Goal: Information Seeking & Learning: Compare options

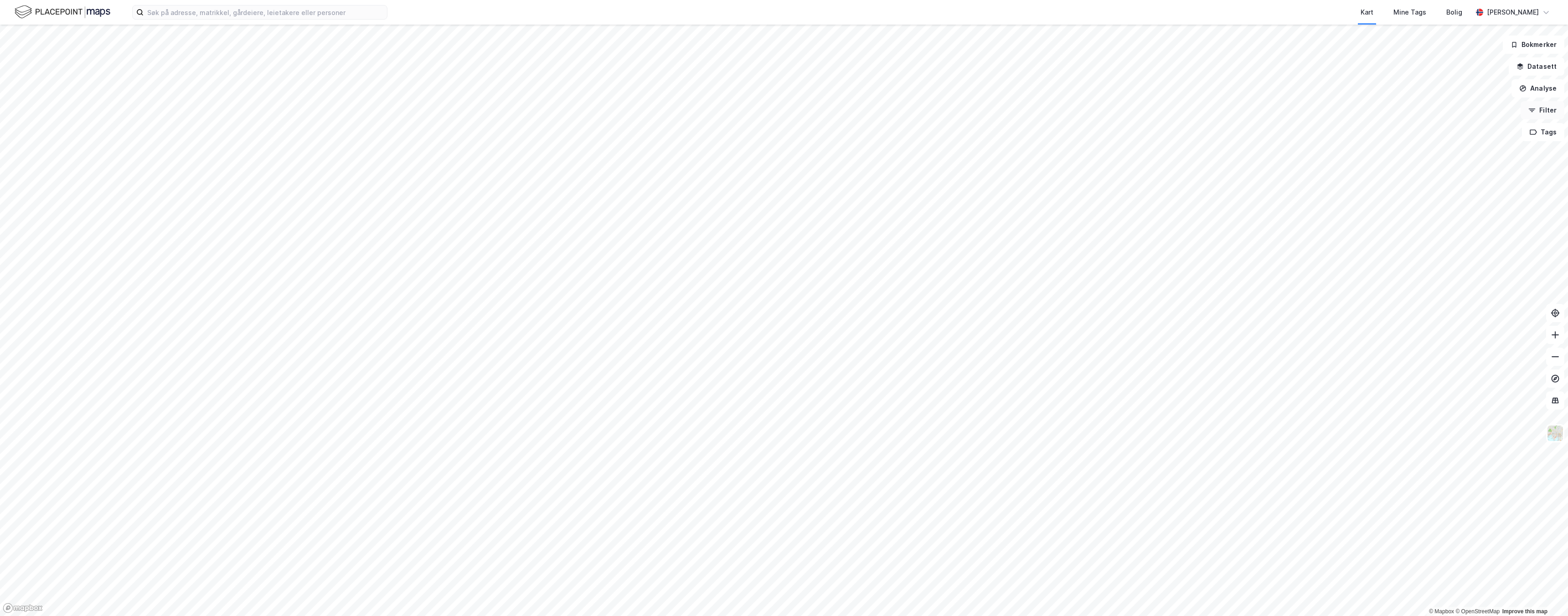
drag, startPoint x: 1535, startPoint y: 116, endPoint x: 1527, endPoint y: 119, distance: 8.5
click at [1536, 116] on button "Filter" at bounding box center [1542, 110] width 44 height 18
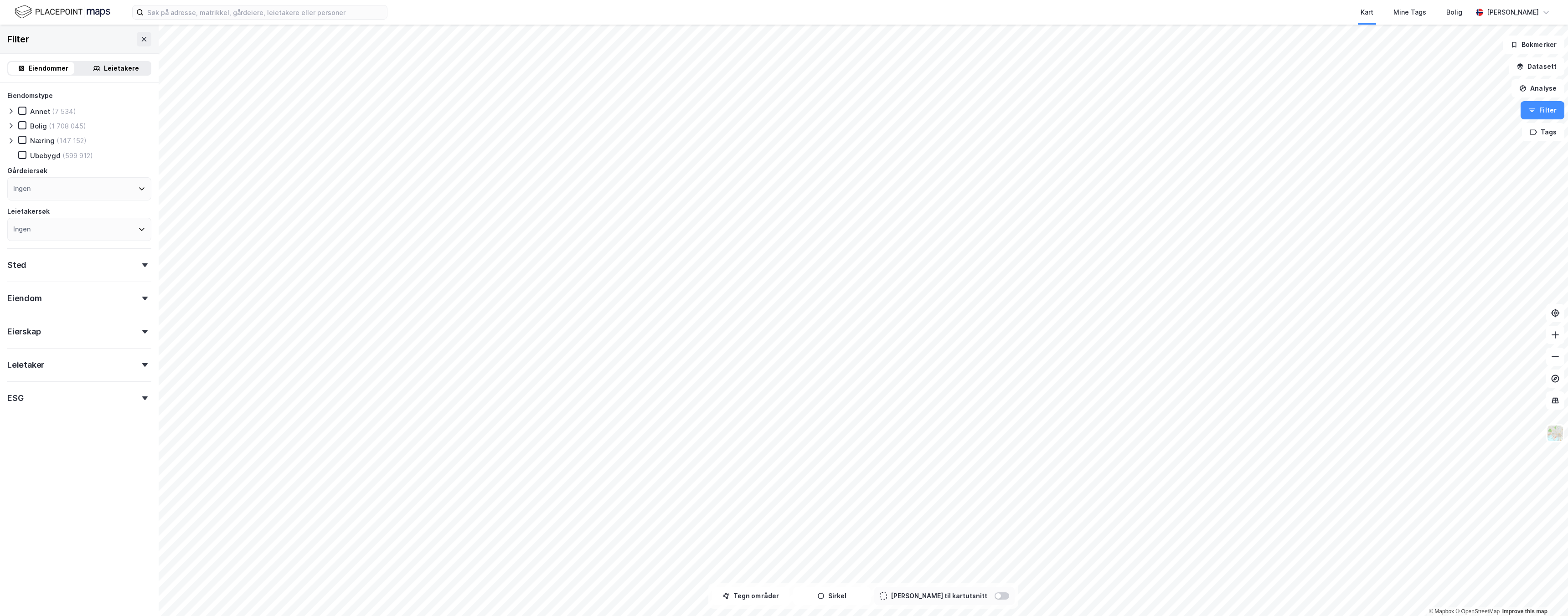
click at [12, 129] on icon at bounding box center [11, 126] width 7 height 7
click at [11, 114] on icon at bounding box center [11, 111] width 7 height 7
click at [38, 66] on div "Eiendommer" at bounding box center [48, 68] width 40 height 11
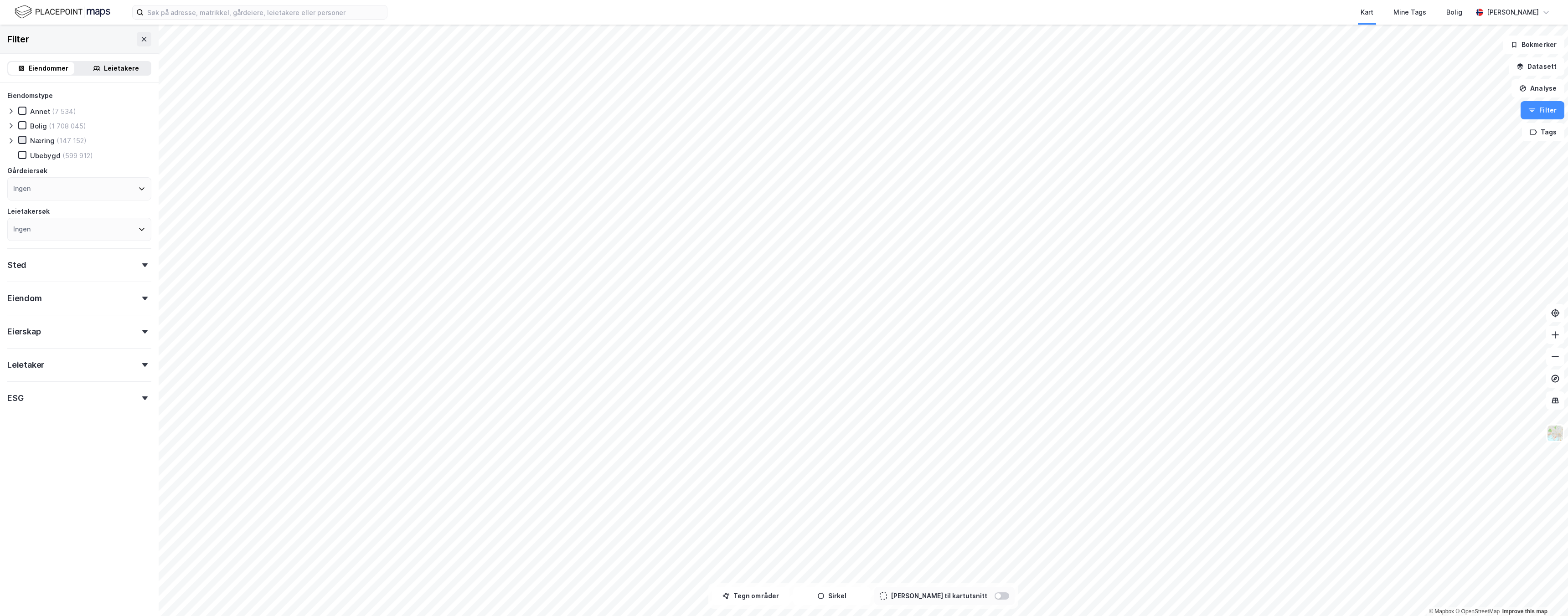
click at [22, 142] on icon at bounding box center [22, 140] width 6 height 6
click at [19, 186] on div "Ingen" at bounding box center [22, 189] width 17 height 11
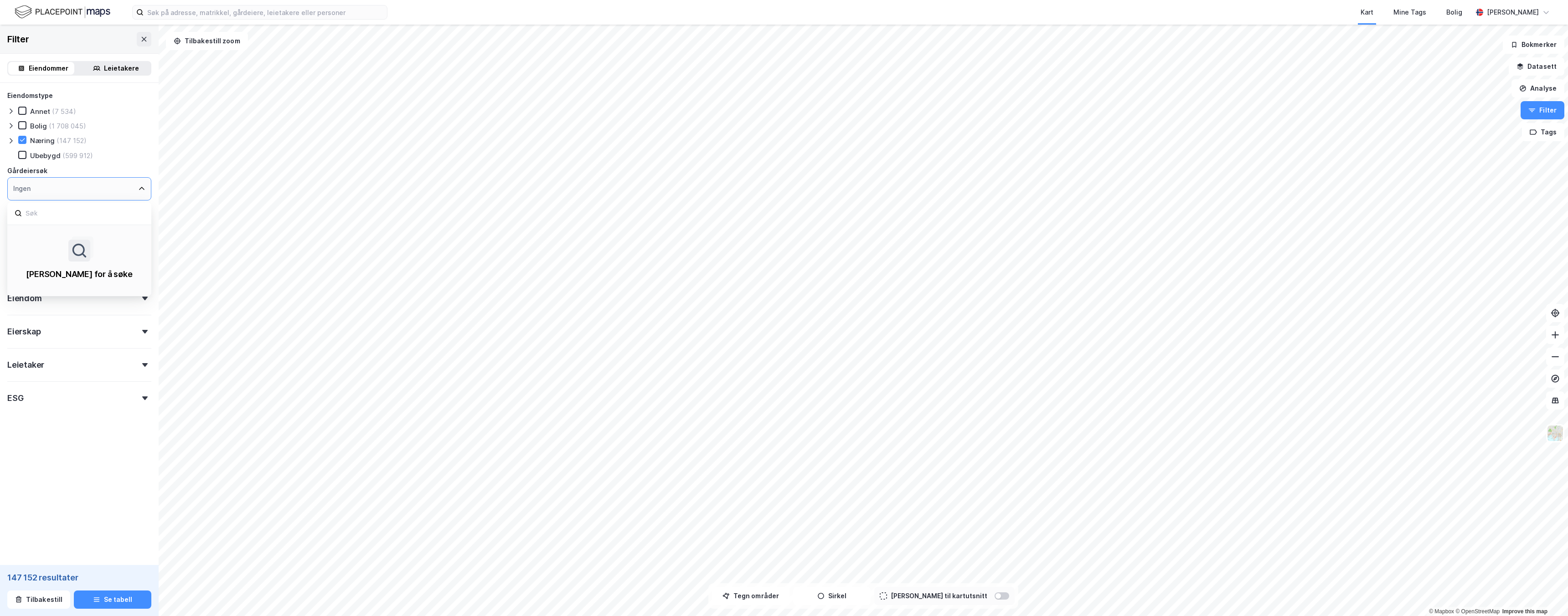
click at [19, 186] on div "Ingen" at bounding box center [22, 189] width 17 height 11
click at [144, 142] on div "Eiendomstype Annet (7 534) [PERSON_NAME] (1 708 045) Næring (147 152) [GEOGRAPH…" at bounding box center [79, 271] width 159 height 377
click at [12, 140] on icon at bounding box center [11, 141] width 2 height 5
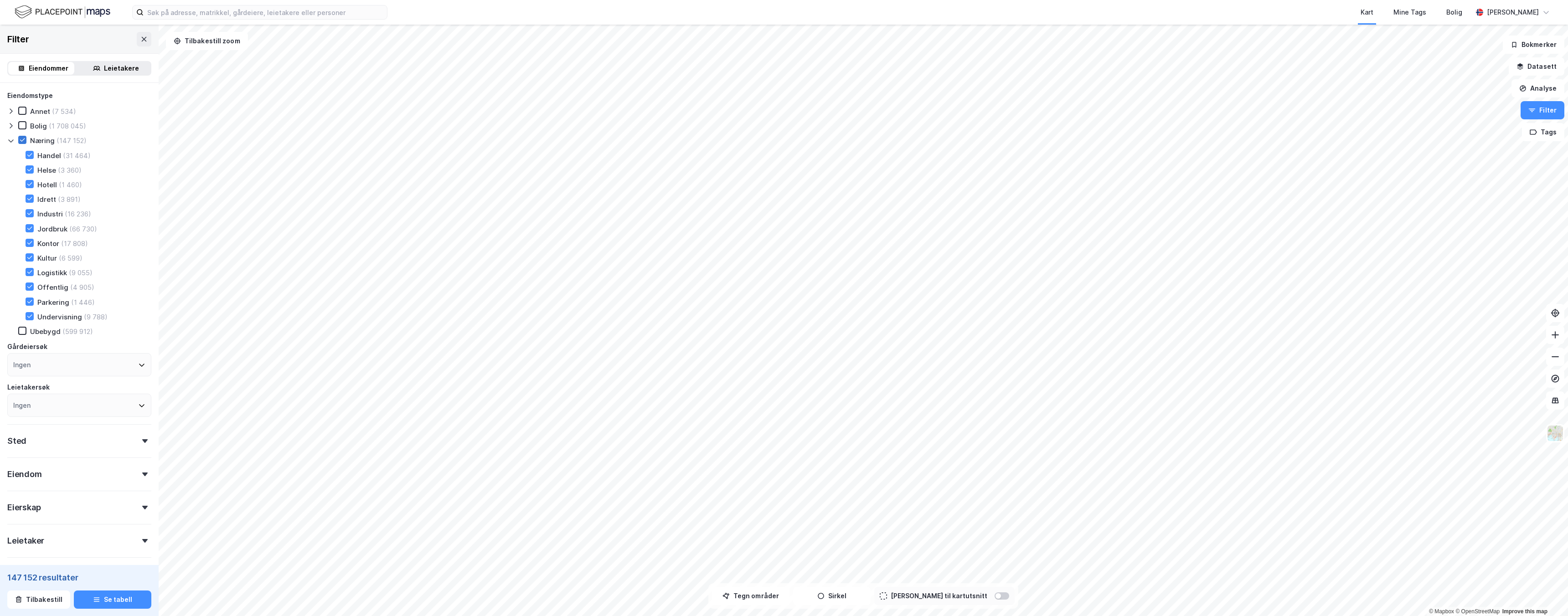
click at [24, 141] on icon at bounding box center [22, 140] width 6 height 6
click at [28, 241] on icon at bounding box center [29, 243] width 6 height 6
click at [27, 270] on icon at bounding box center [29, 272] width 6 height 6
click at [44, 433] on div "Sted" at bounding box center [79, 437] width 144 height 26
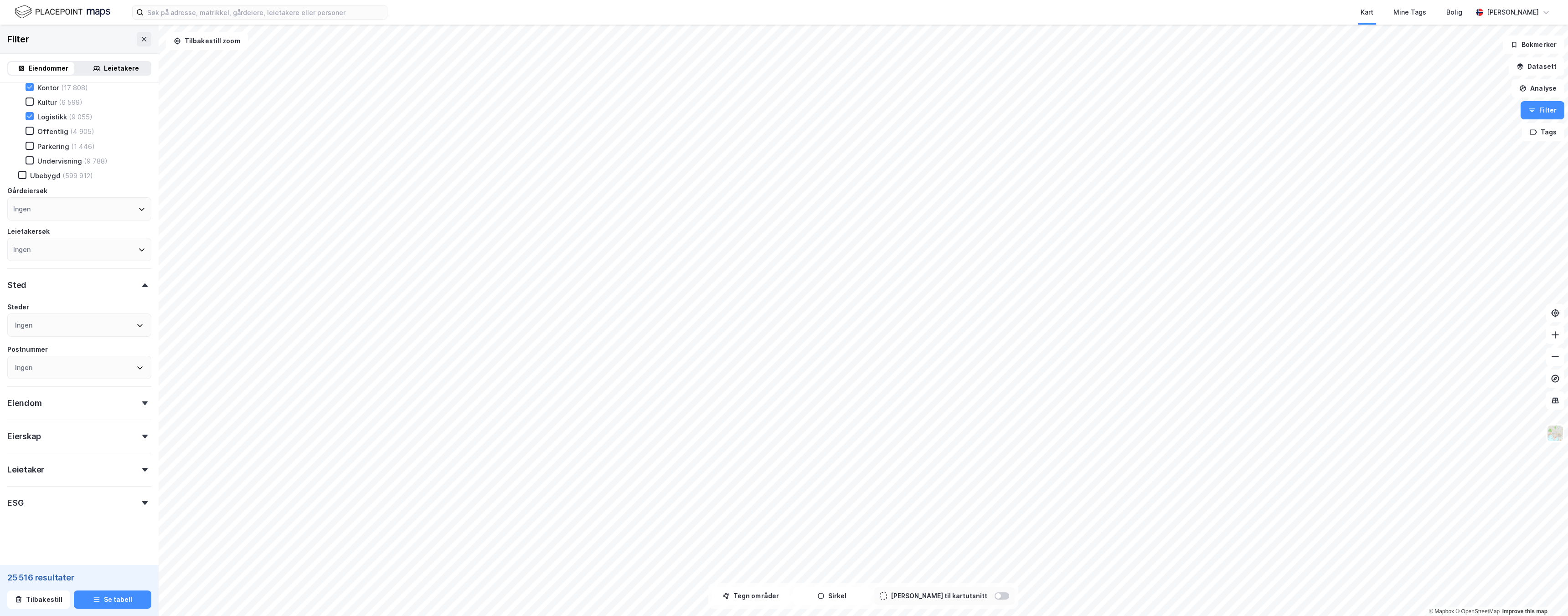
click at [65, 420] on div "Eierskap" at bounding box center [79, 433] width 144 height 26
click at [66, 411] on div "Eiendom" at bounding box center [79, 399] width 144 height 26
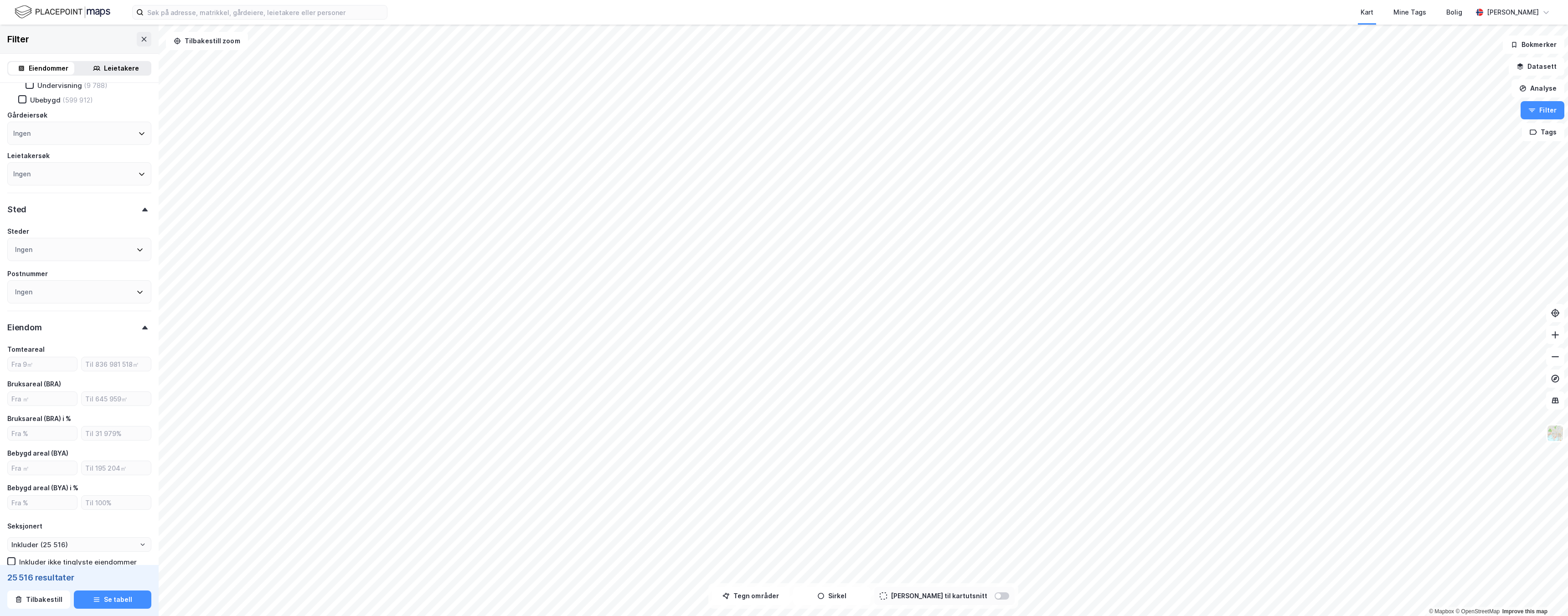
scroll to position [251, 0]
click at [45, 378] on input "number" at bounding box center [43, 380] width 69 height 13
type input "1"
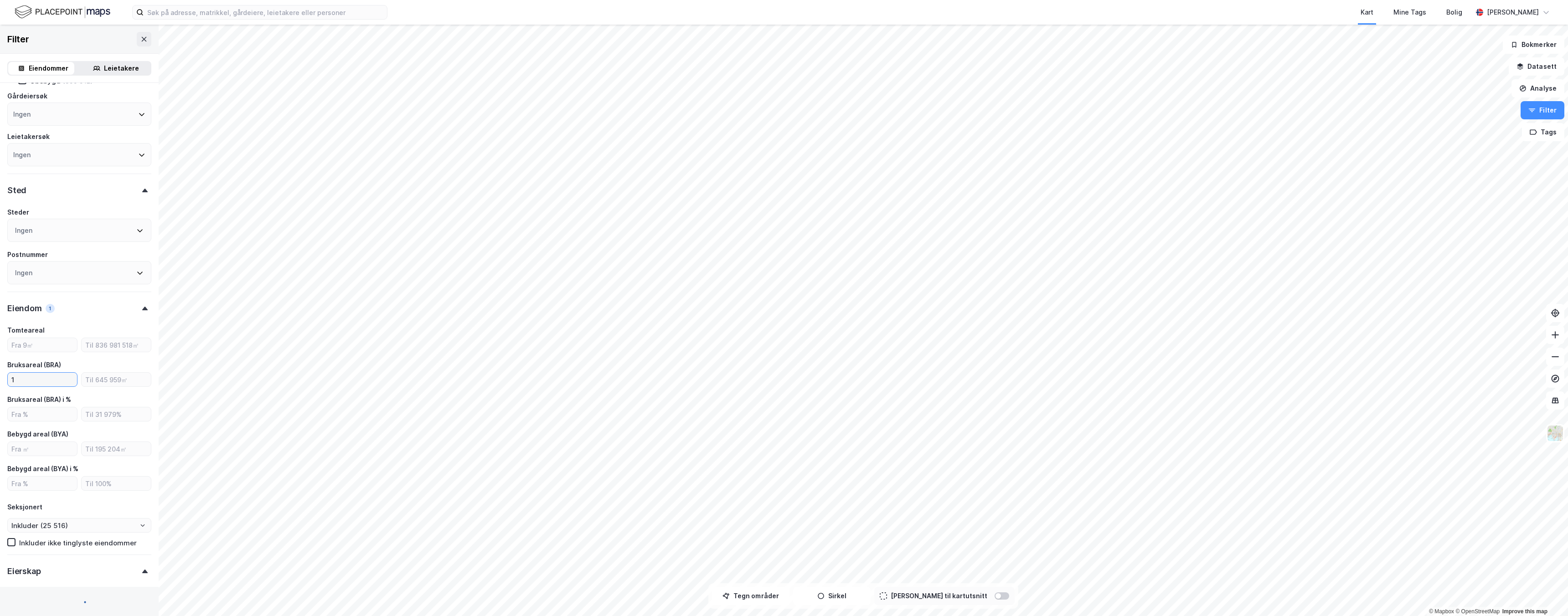
type input "Inkluder (24 922)"
type input "150"
type input "Inkluder (23 883)"
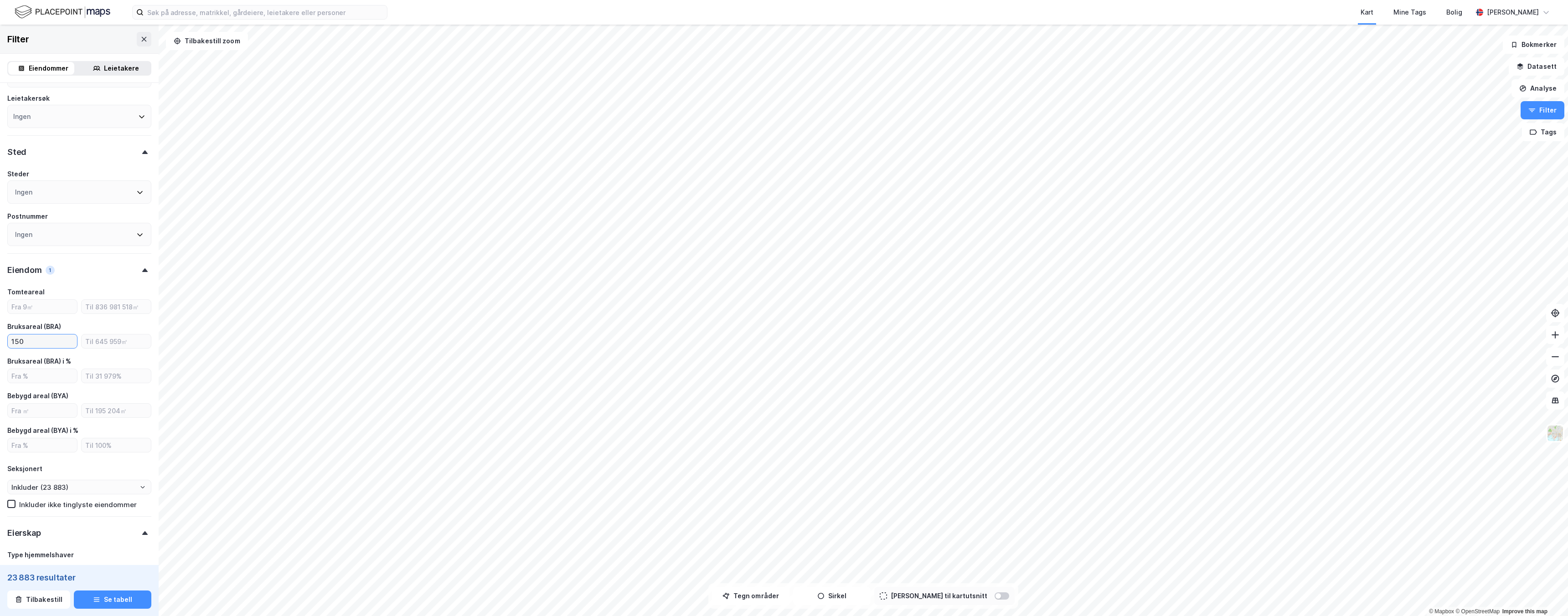
scroll to position [326, 0]
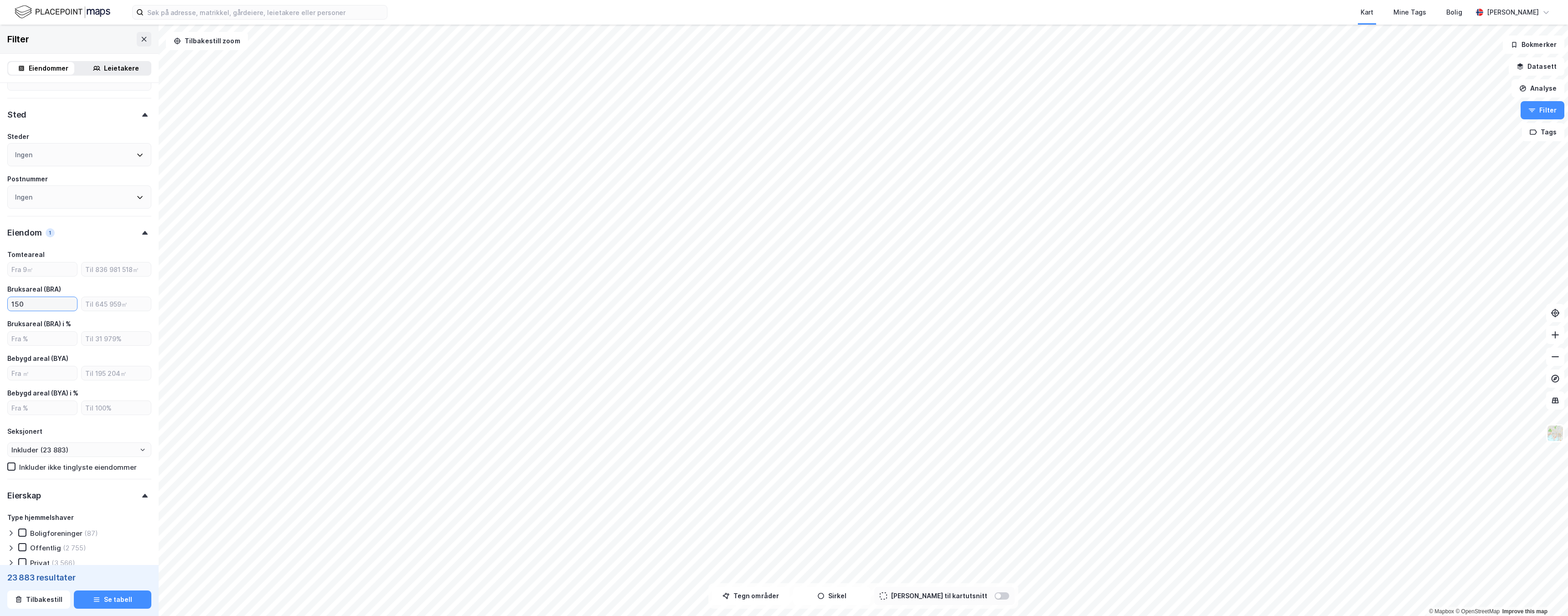
drag, startPoint x: 28, startPoint y: 304, endPoint x: -30, endPoint y: 295, distance: 58.7
click at [0, 295] on html "Kart Mine Tags [PERSON_NAME] fintling © Mapbox © OpenStreetMap Improve this map…" at bounding box center [784, 308] width 1568 height 616
type input "250"
type input "Inkluder (22 618)"
drag, startPoint x: 39, startPoint y: 302, endPoint x: -55, endPoint y: 287, distance: 95.2
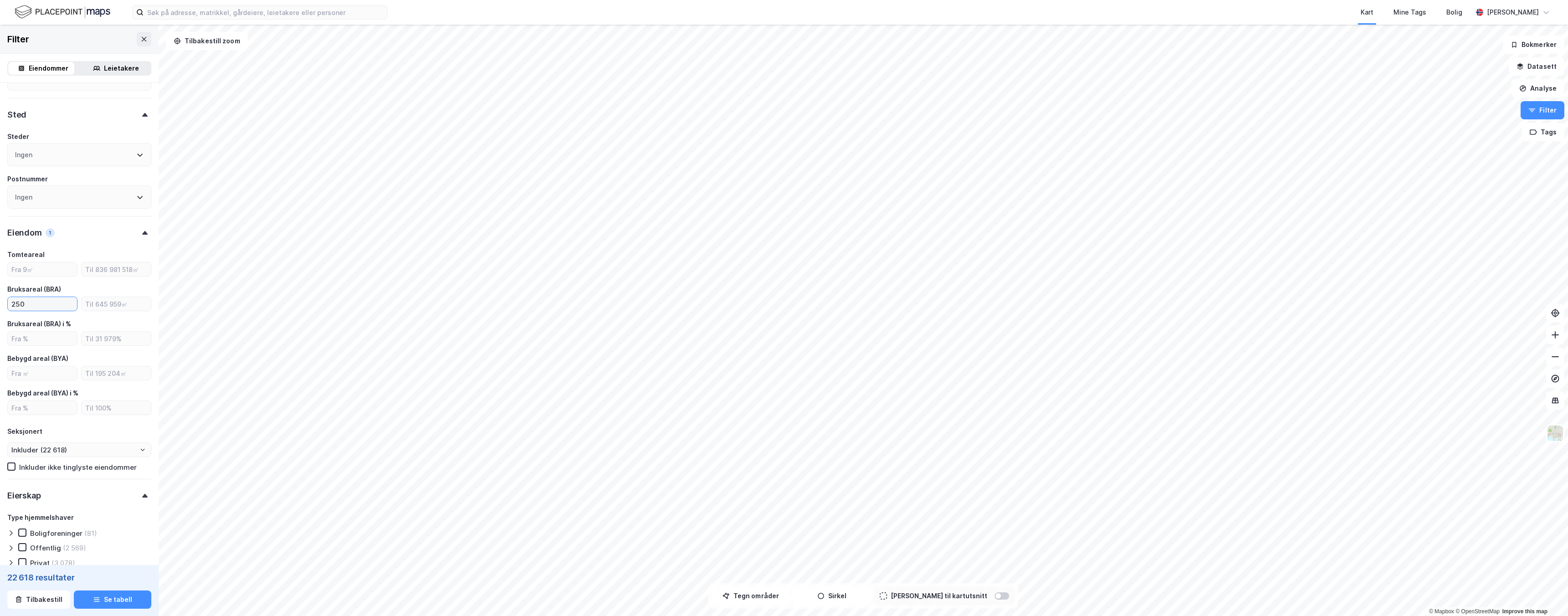
click at [0, 287] on html "Kart Mine Tags [PERSON_NAME] fintling © Mapbox © OpenStreetMap Improve this map…" at bounding box center [784, 308] width 1568 height 616
type input "100"
type input "Inkluder (24 433)"
type input "1000"
type input "Inkluder (13 830)"
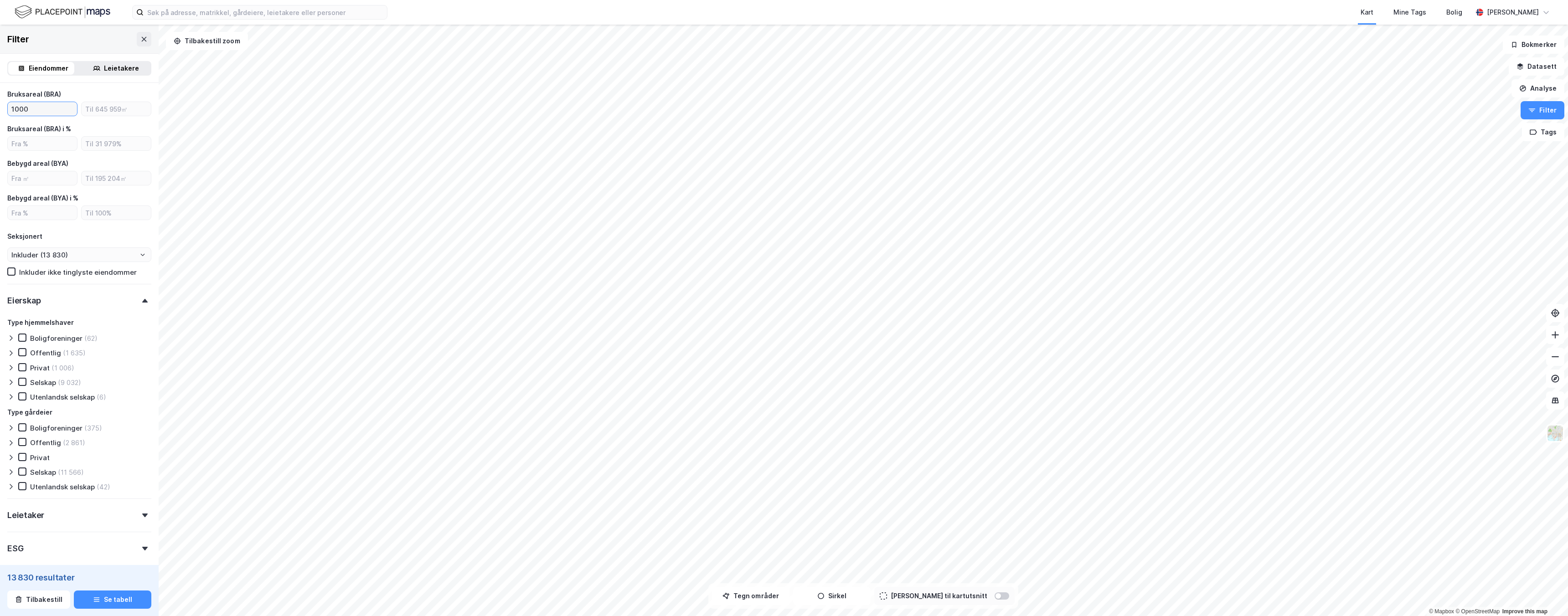
scroll to position [523, 0]
type input "1000"
click at [59, 381] on div "(9 032)" at bounding box center [69, 381] width 23 height 9
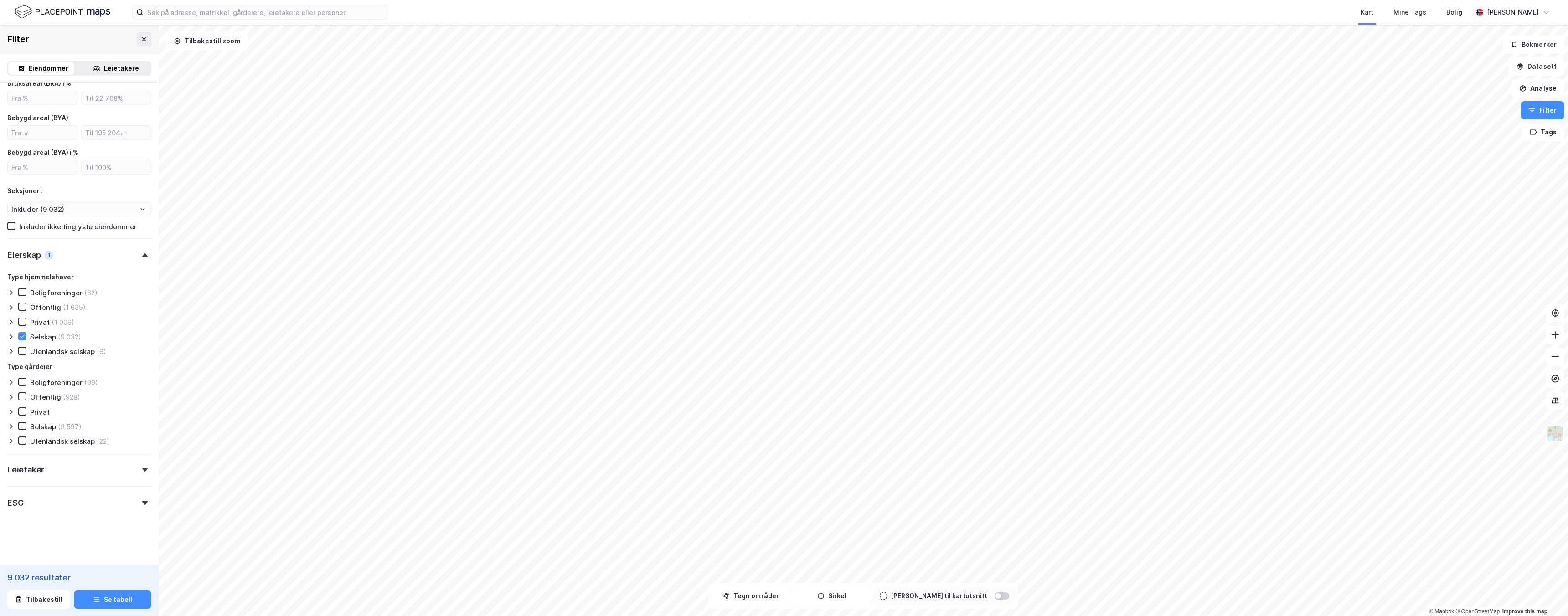
click at [58, 424] on div "(9 597)" at bounding box center [69, 427] width 24 height 9
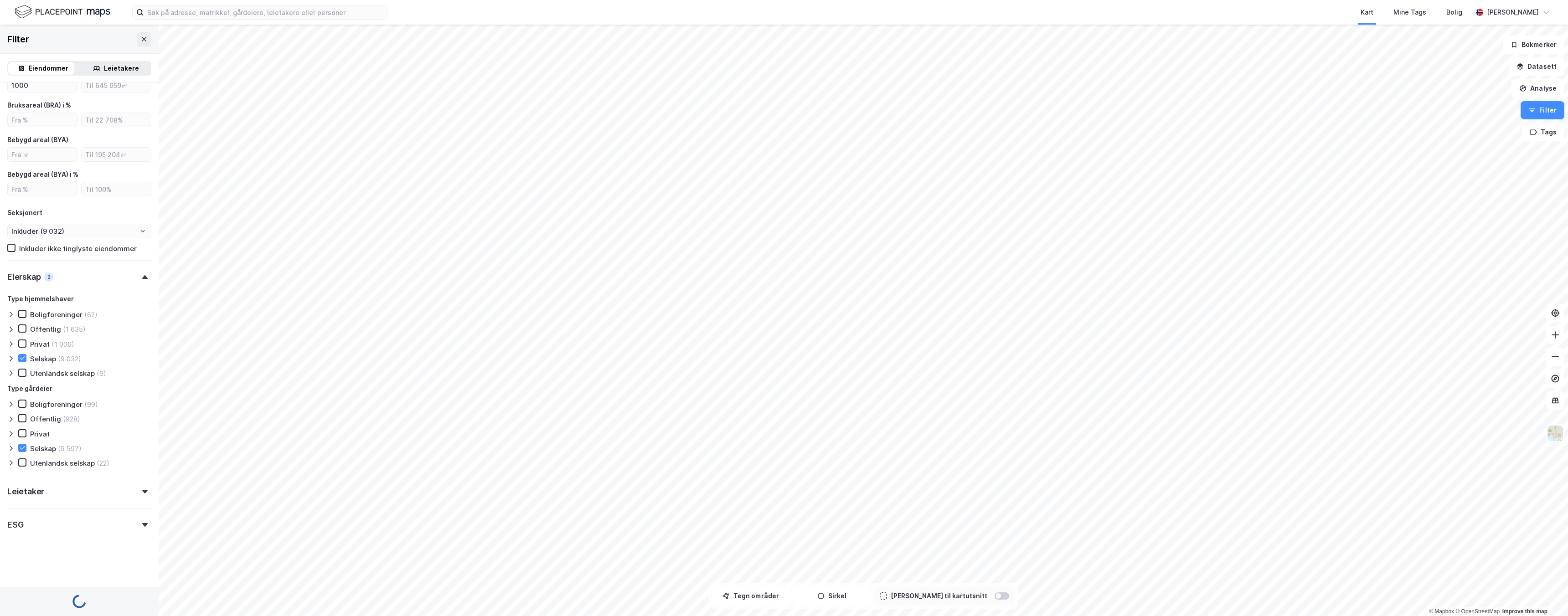
scroll to position [567, 0]
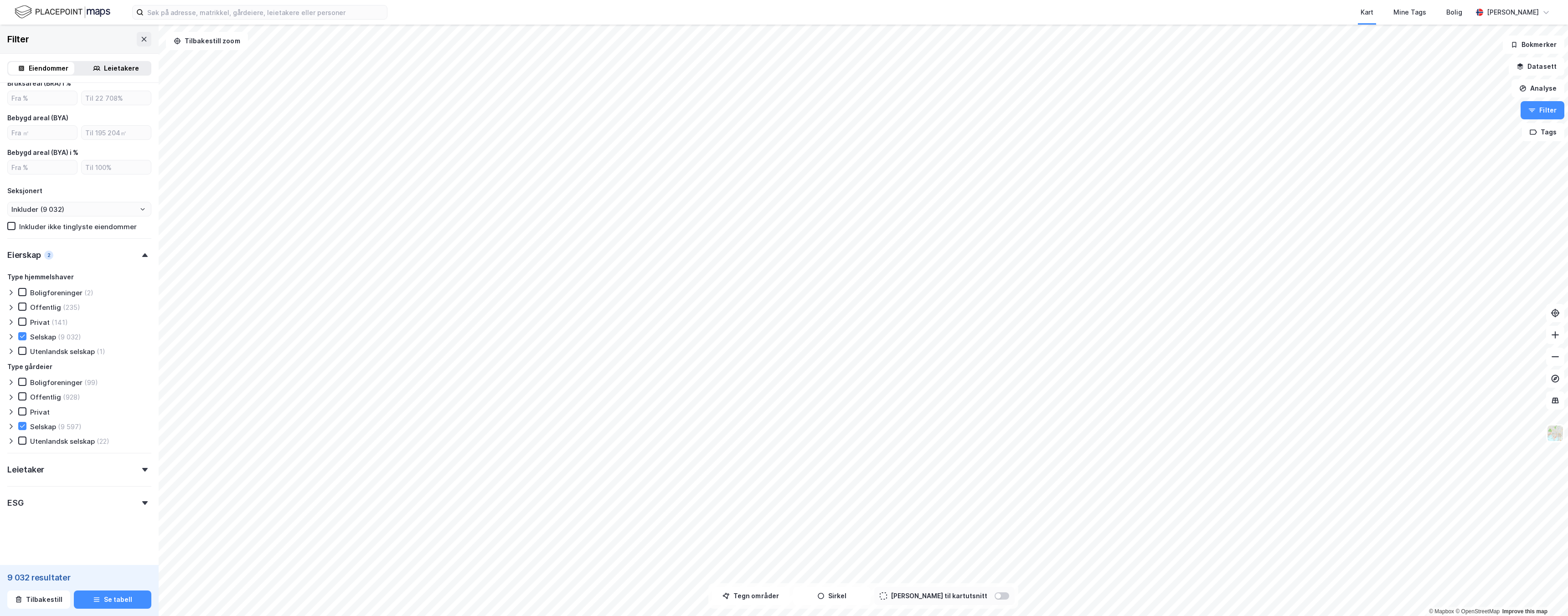
click at [69, 473] on div "Leietaker" at bounding box center [79, 466] width 144 height 26
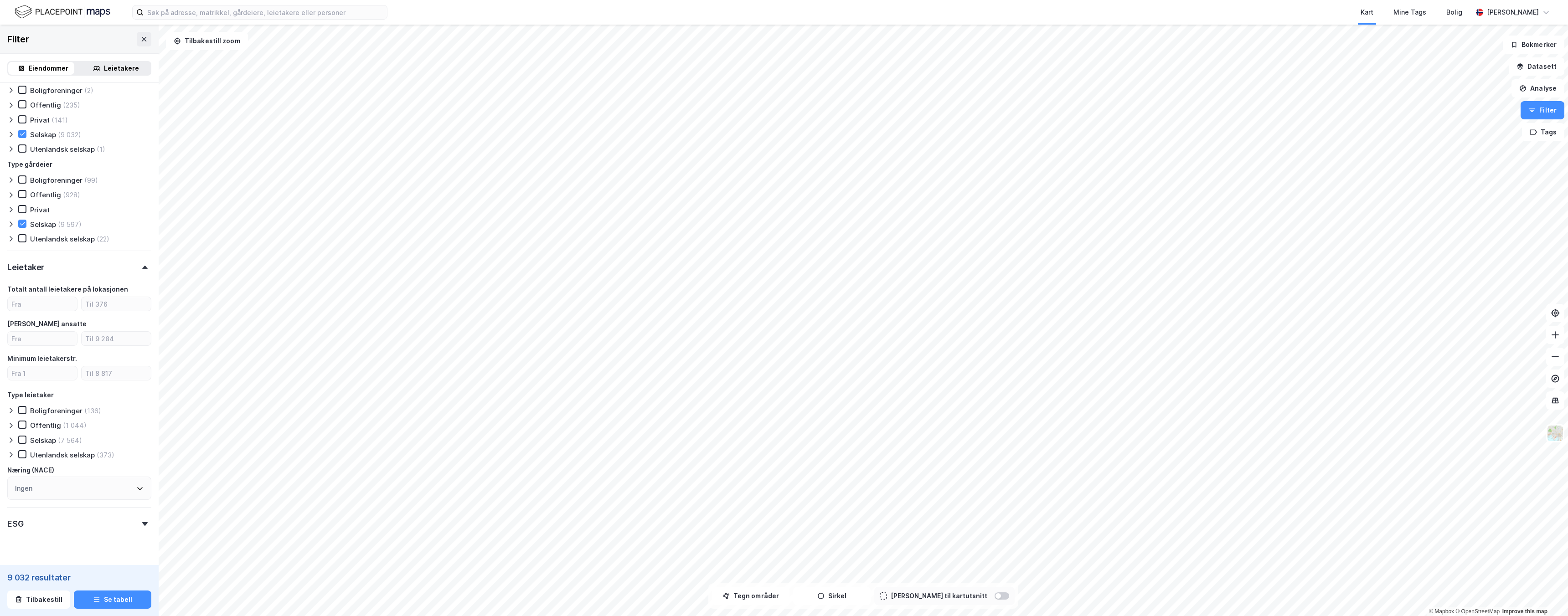
scroll to position [790, 0]
click at [64, 421] on div "(7 564)" at bounding box center [70, 419] width 24 height 9
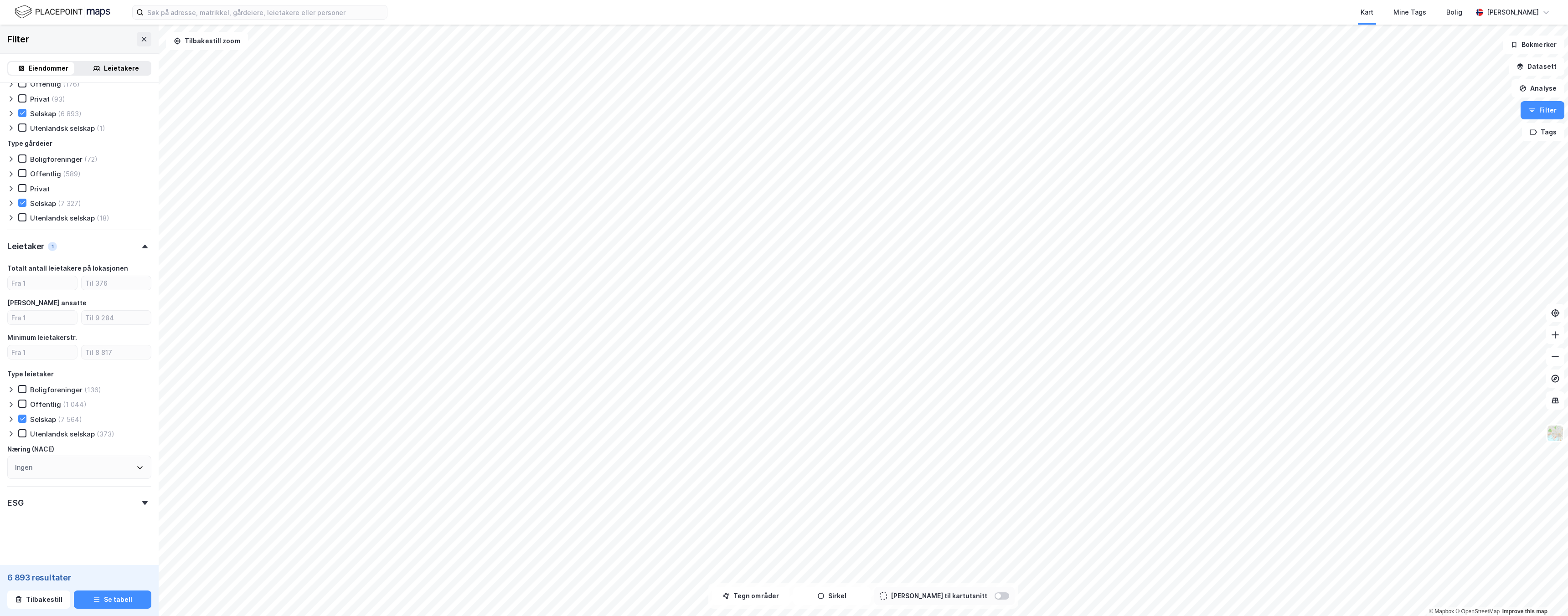
click at [88, 512] on div "ESG" at bounding box center [79, 499] width 144 height 26
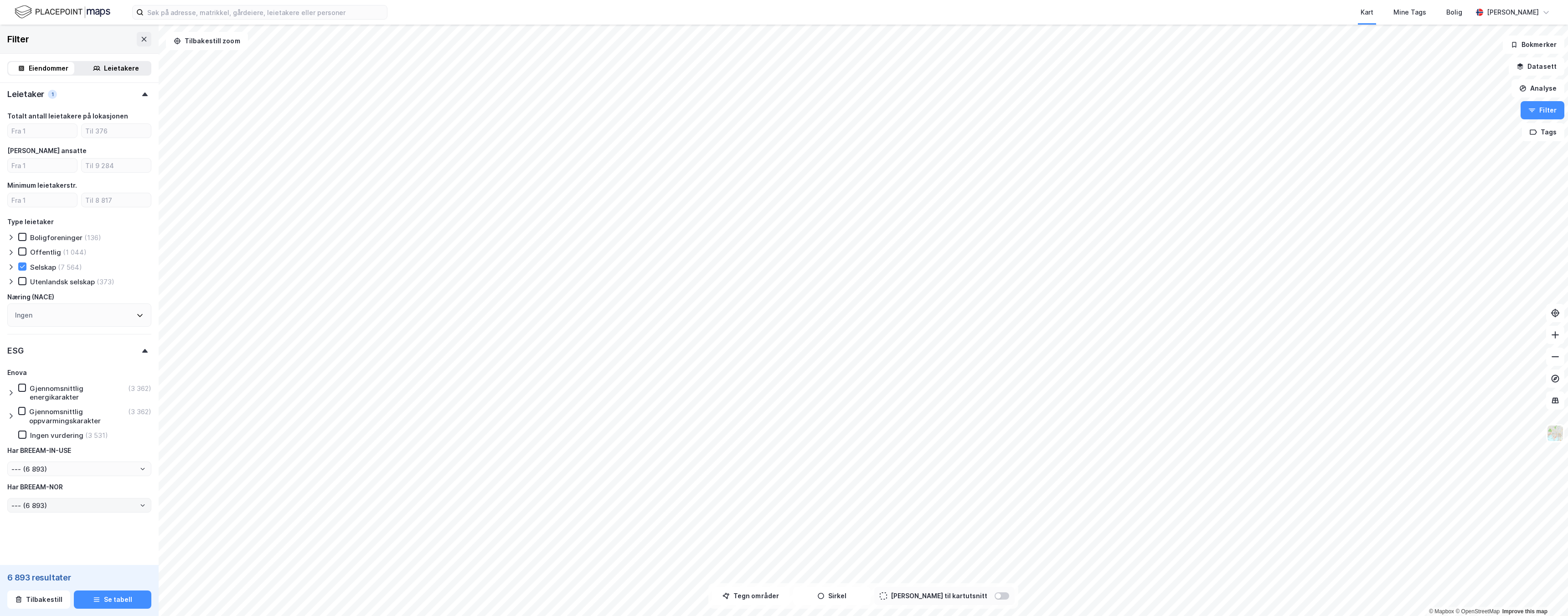
scroll to position [943, 0]
click at [72, 416] on div "Gjennomsnittlig oppvarmingskarakter" at bounding box center [78, 416] width 97 height 17
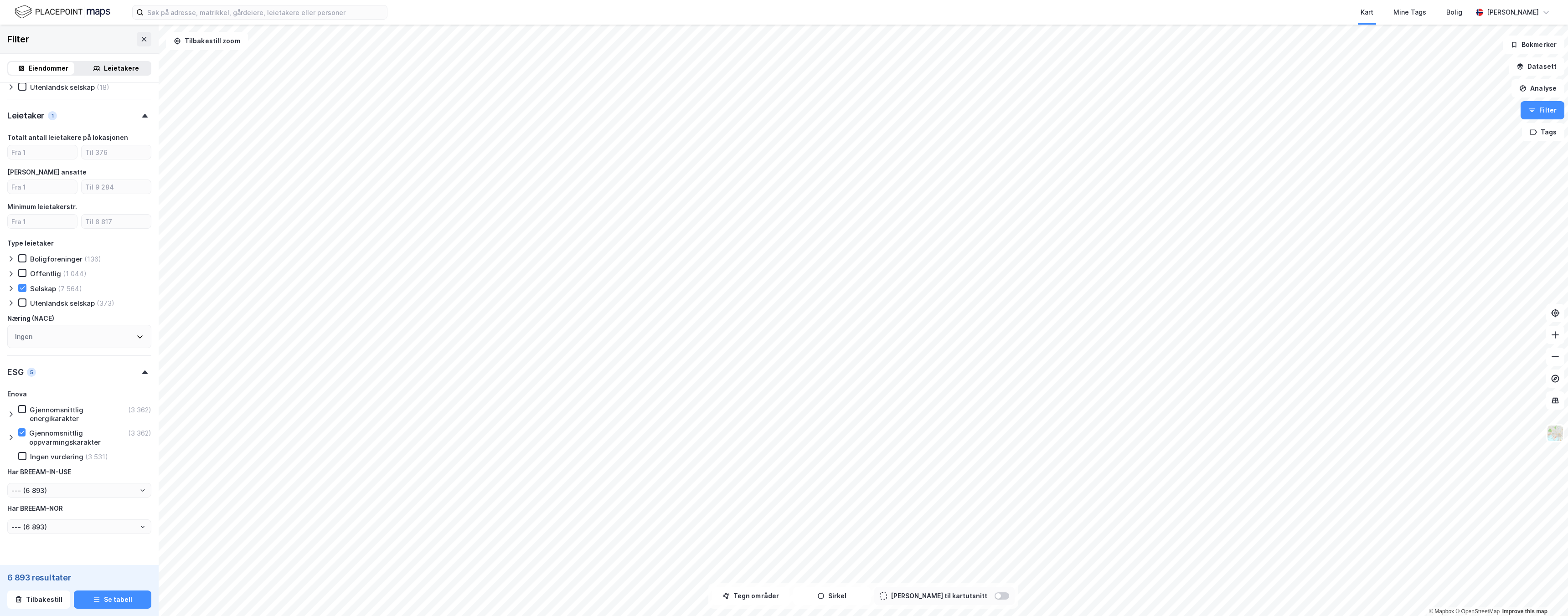
type input "Inkluder (3 362)"
type input "--- (3 362)"
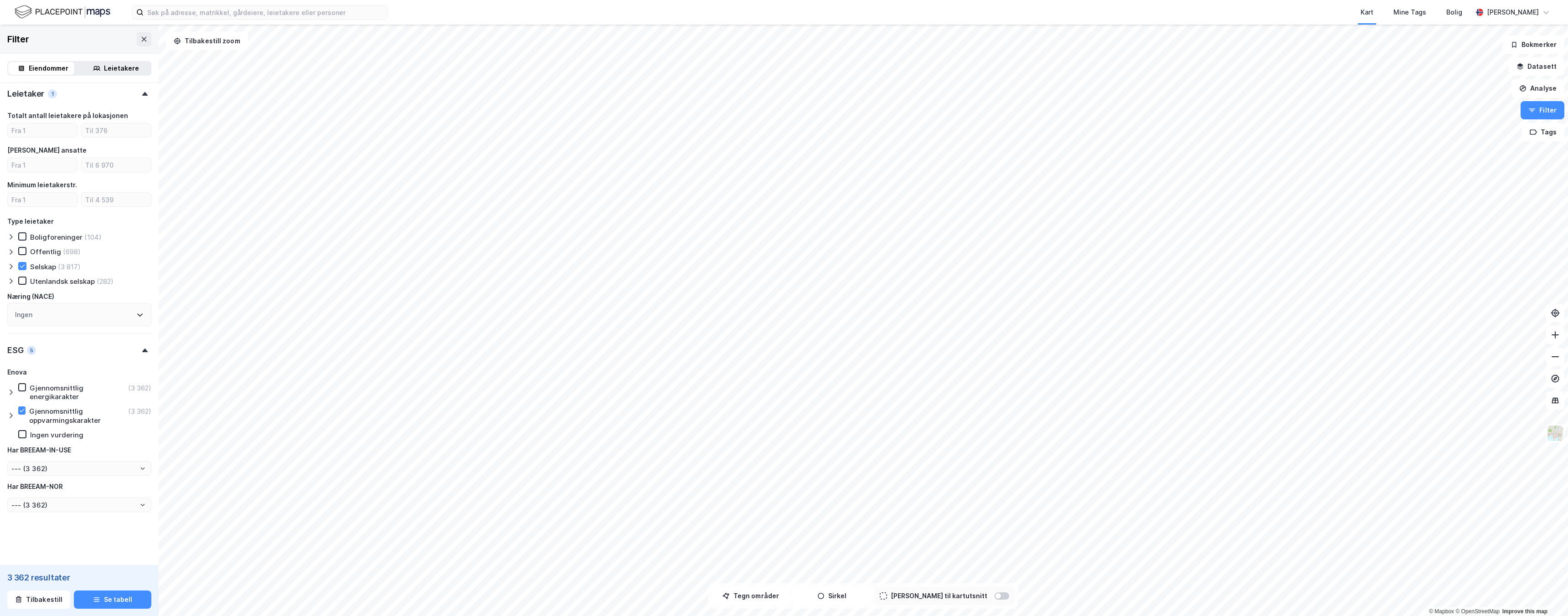
click at [15, 417] on div at bounding box center [13, 415] width 11 height 18
click at [39, 416] on div "Gjennomsnittlig oppvarmingskarakter" at bounding box center [78, 416] width 97 height 17
type input "Inkluder (6 893)"
type input "--- (6 893)"
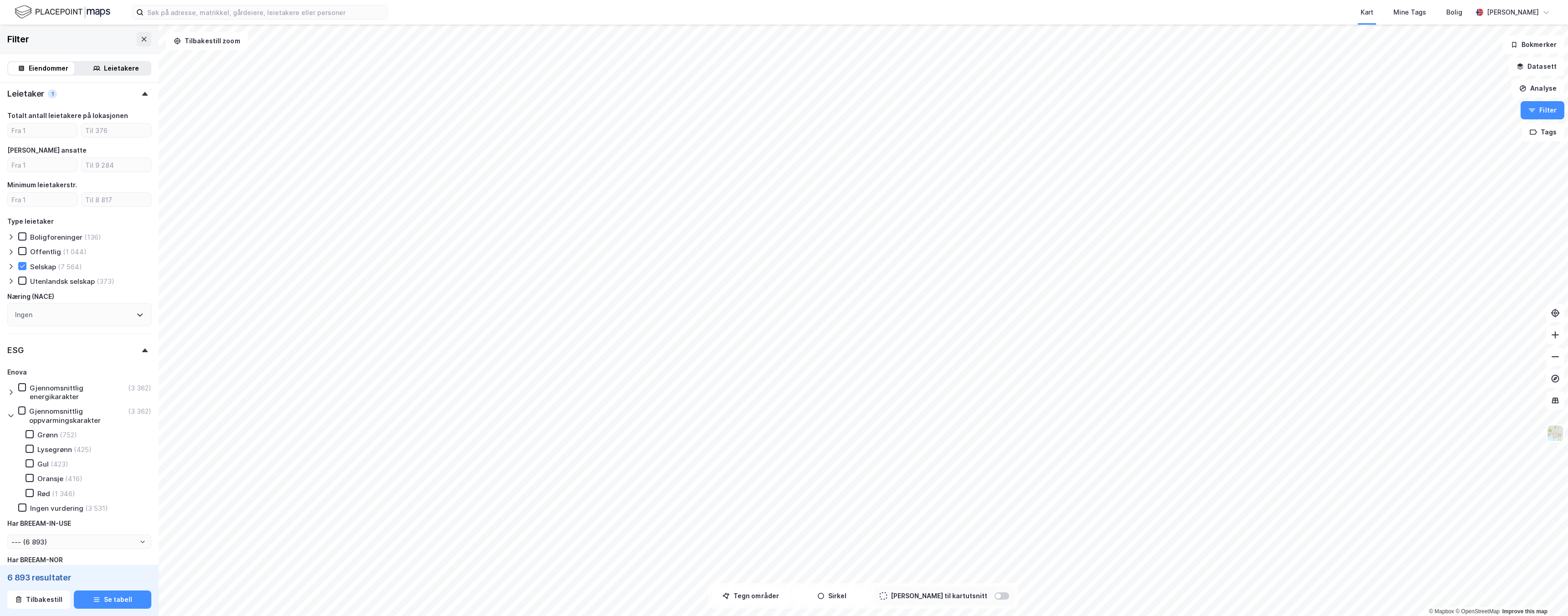
click at [37, 400] on div "Gjennomsnittlig energikarakter" at bounding box center [78, 393] width 97 height 17
type input "Inkluder (3 362)"
type input "--- (3 362)"
click at [13, 391] on icon at bounding box center [11, 393] width 7 height 7
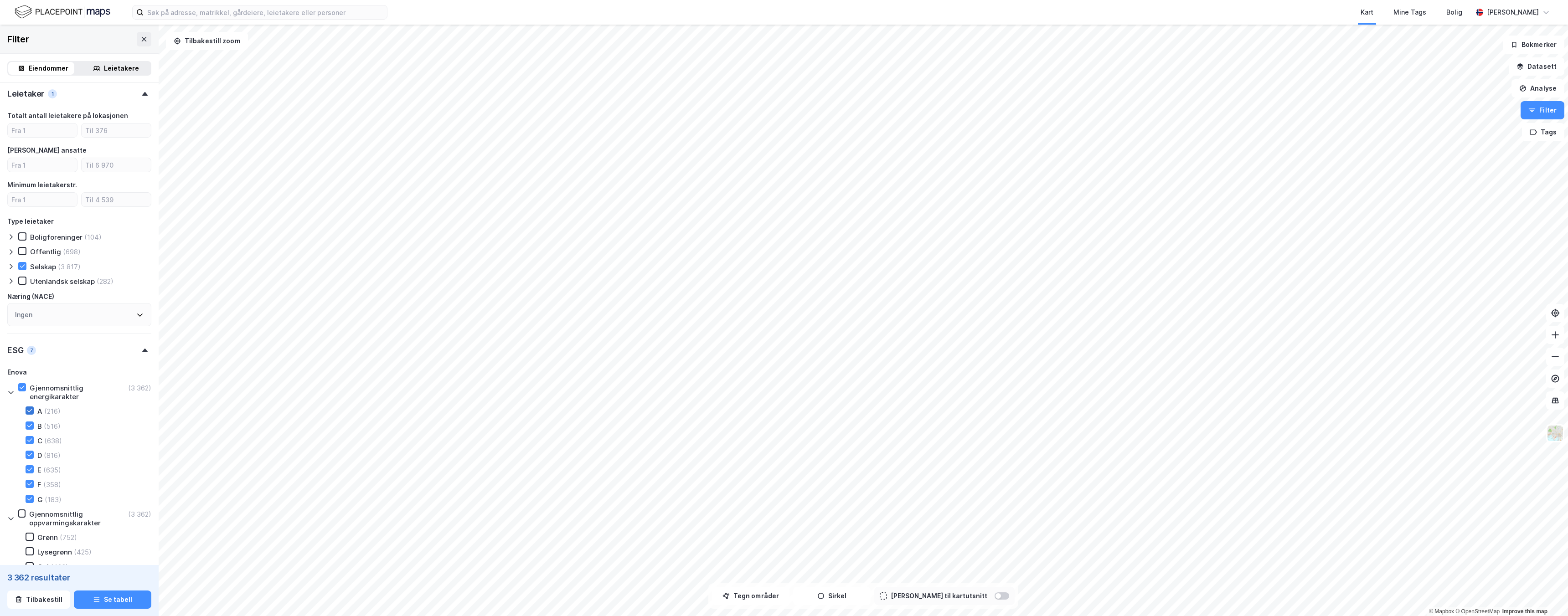
click at [31, 410] on icon at bounding box center [29, 410] width 6 height 6
type input "Inkluder (3 146)"
type input "--- (3 146)"
click at [30, 427] on icon at bounding box center [29, 425] width 6 height 6
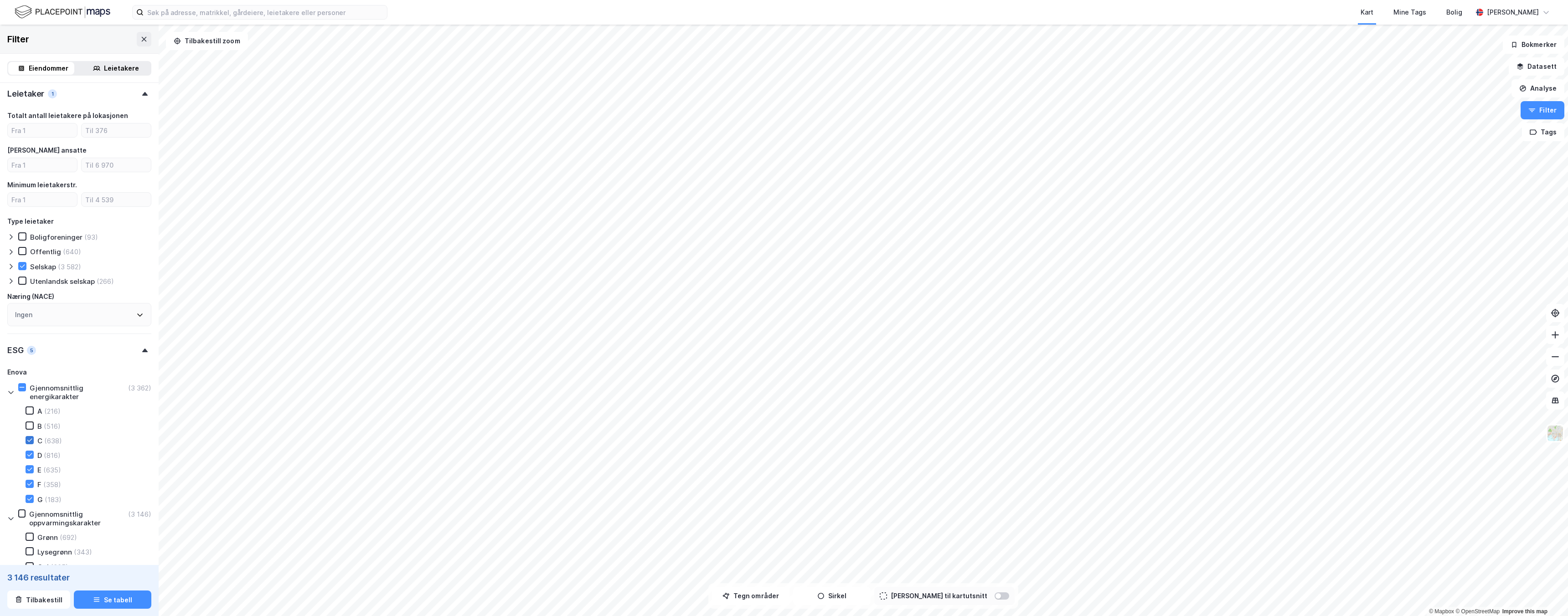
click at [30, 440] on icon at bounding box center [30, 439] width 5 height 3
type input "Inkluder (2 630)"
type input "--- (2 630)"
type input "Inkluder (1 992)"
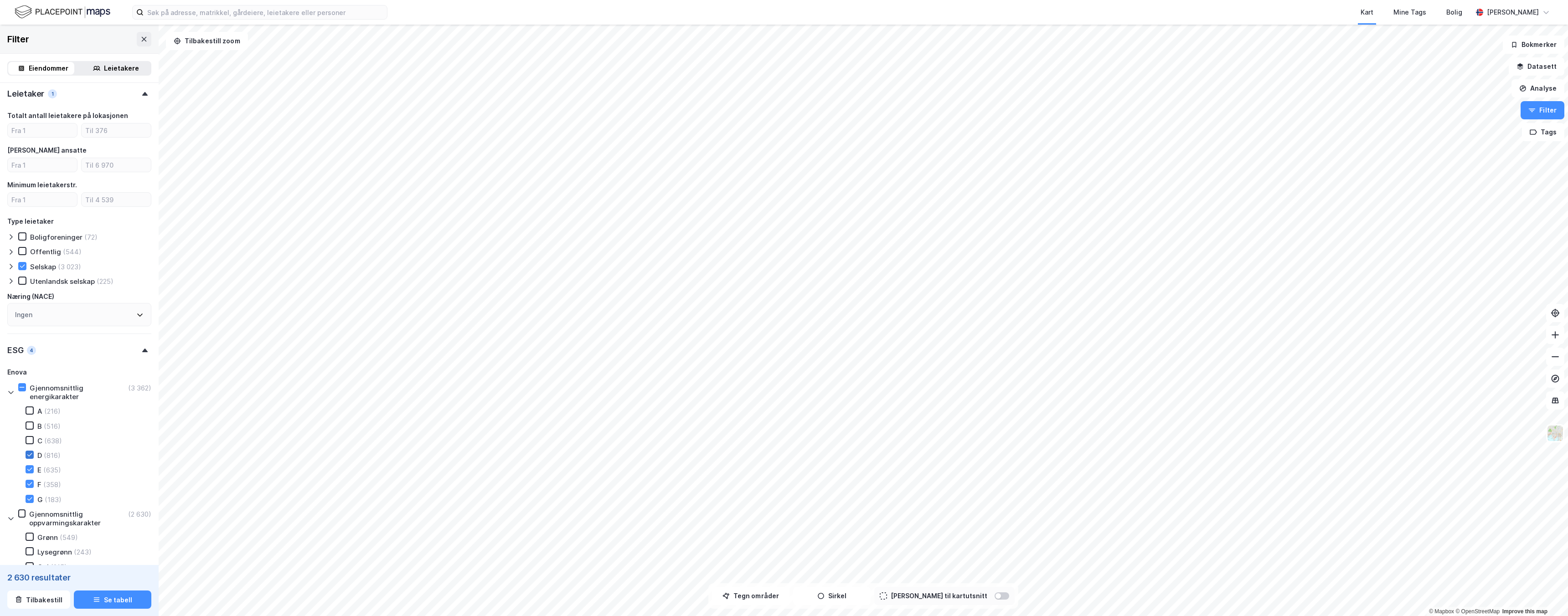
type input "--- (1 992)"
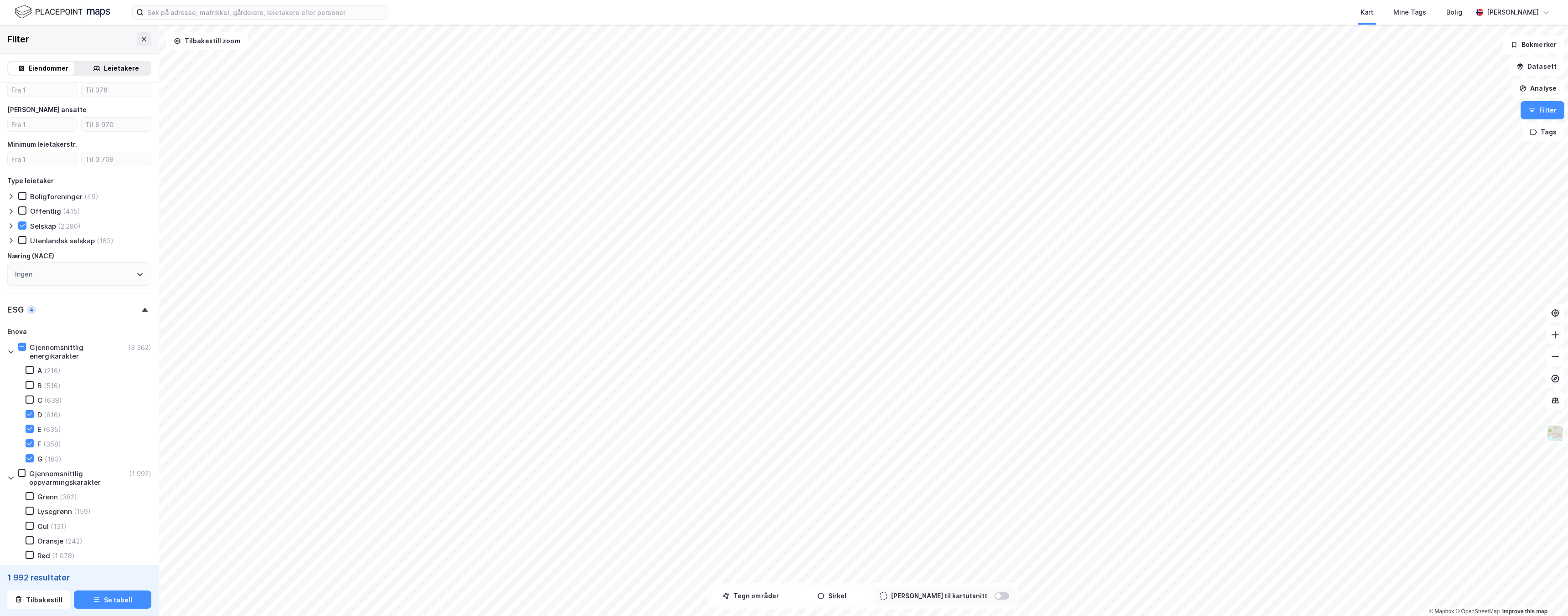
scroll to position [1119, 0]
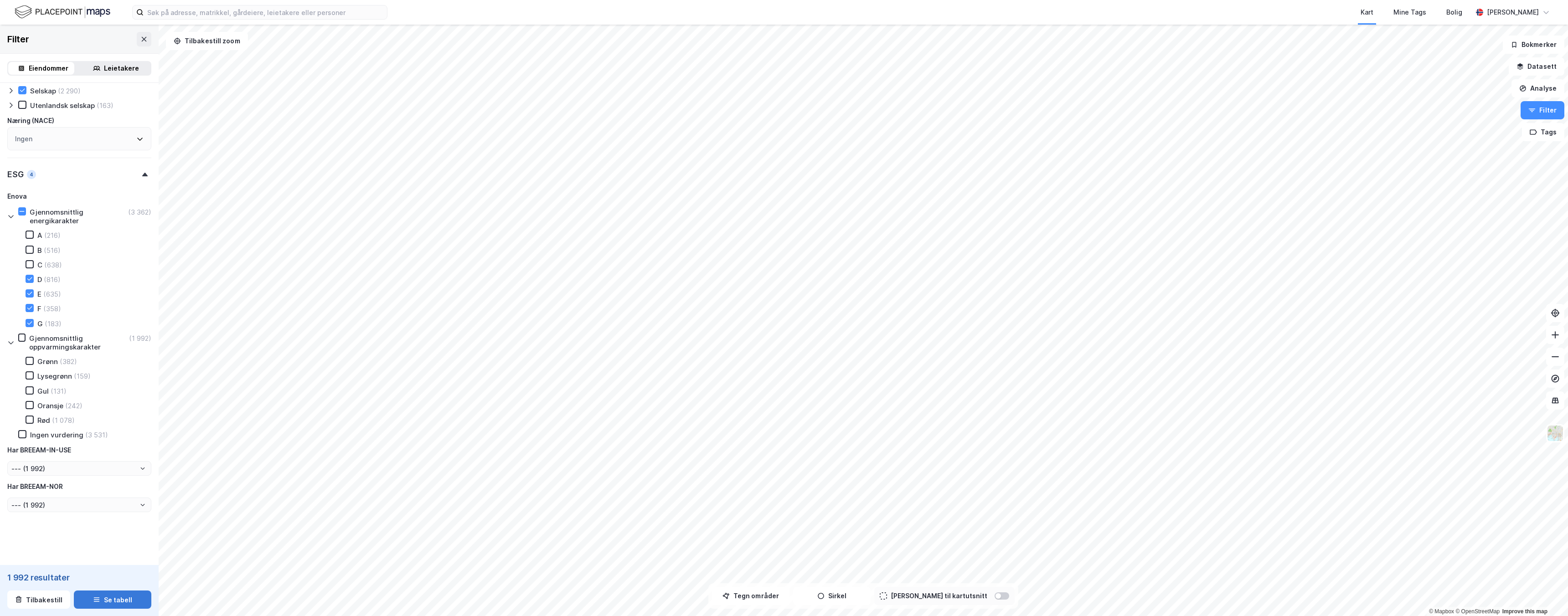
click at [116, 600] on button "Se tabell" at bounding box center [112, 600] width 77 height 18
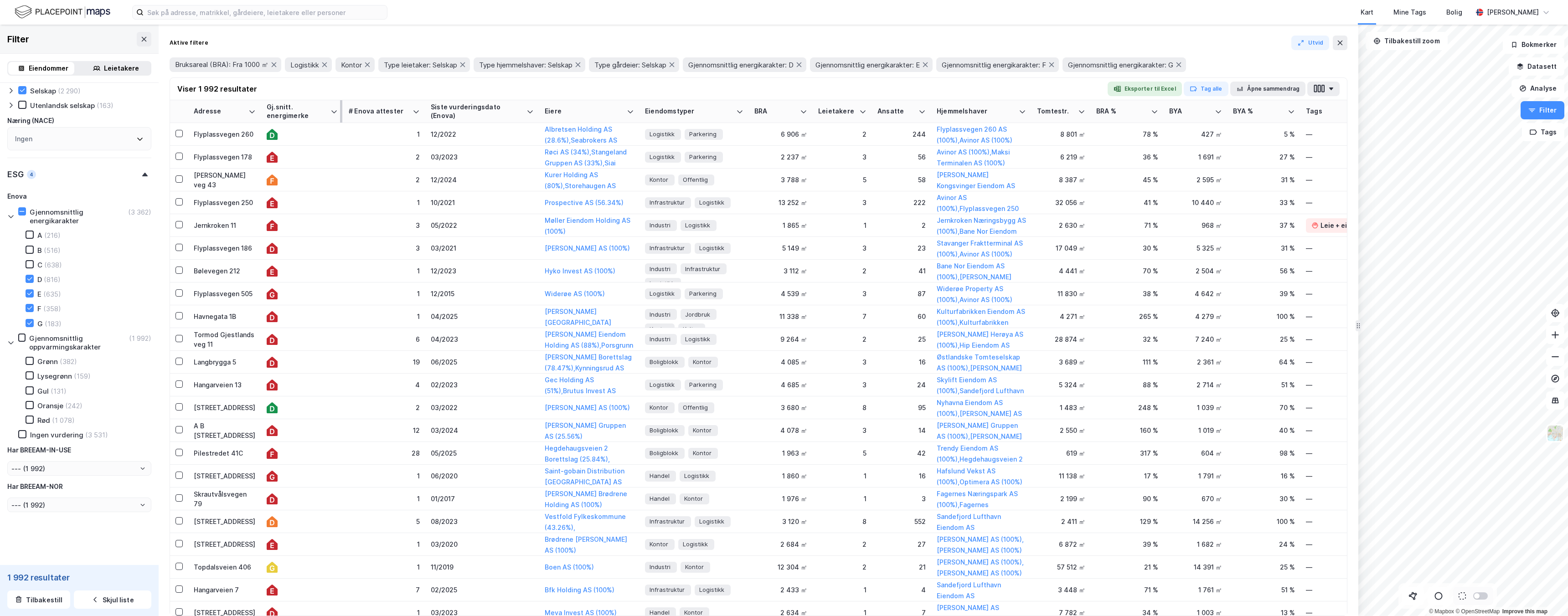
click at [279, 108] on div "Gj.snitt. energimerke" at bounding box center [296, 111] width 60 height 17
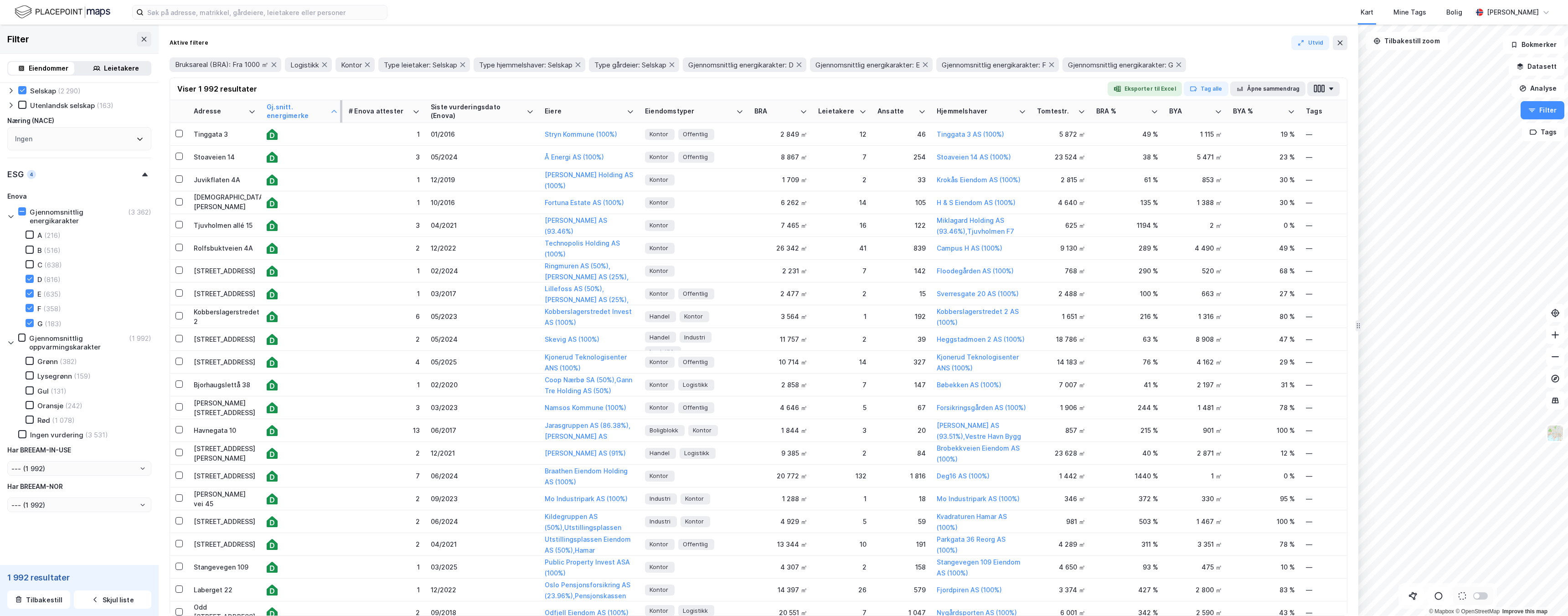
click at [279, 108] on div "Gj.snitt. energimerke" at bounding box center [296, 111] width 60 height 17
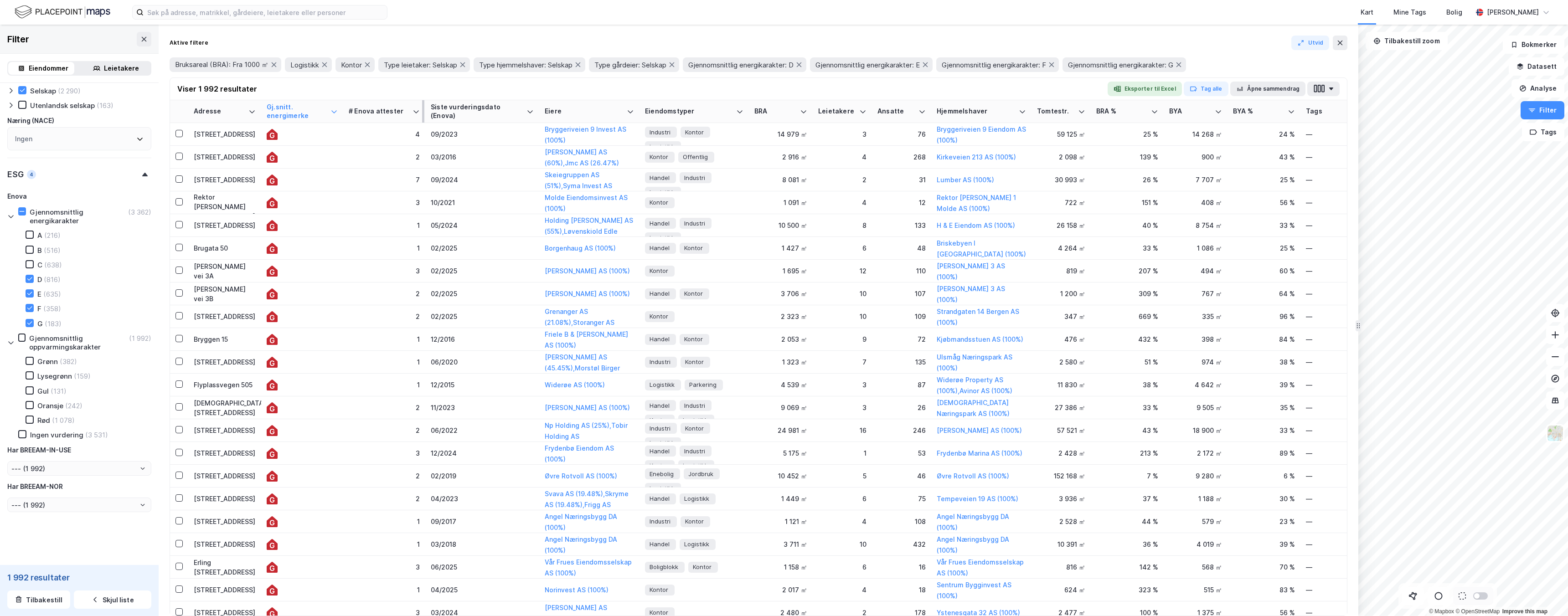
click at [392, 110] on div "# Enova attester" at bounding box center [379, 111] width 60 height 9
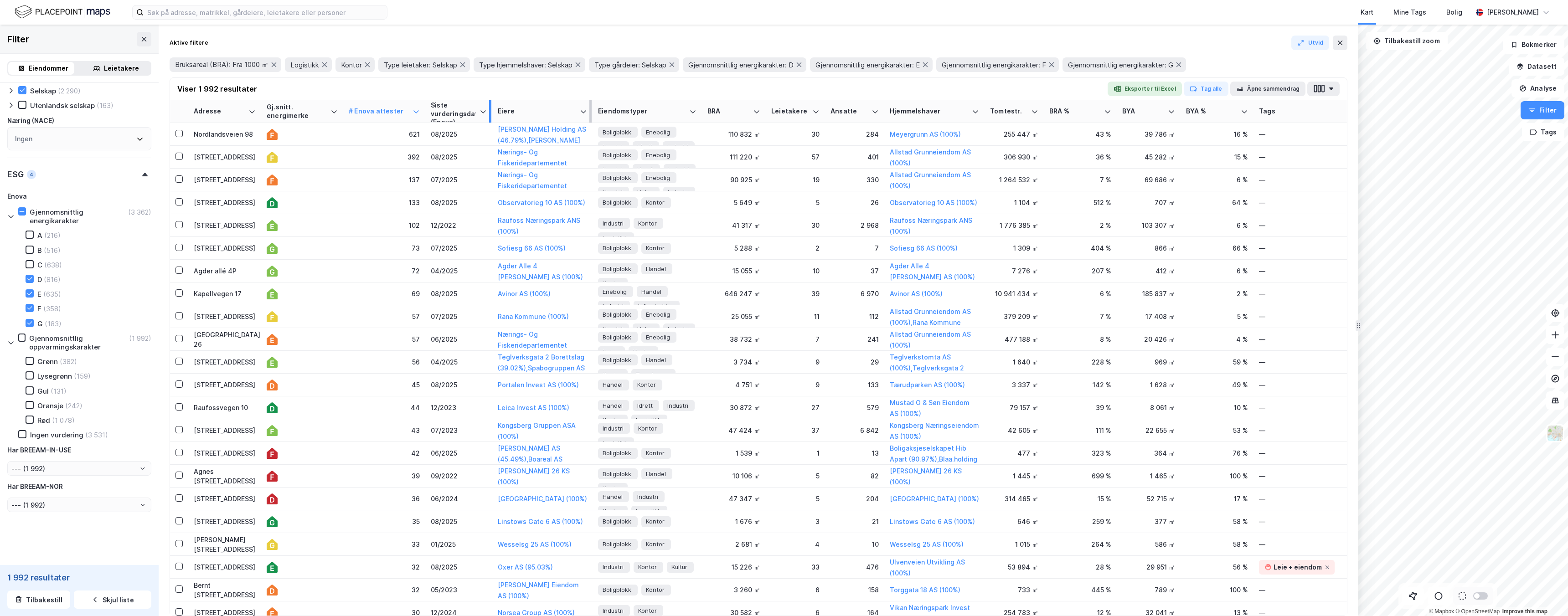
drag, startPoint x: 537, startPoint y: 110, endPoint x: 490, endPoint y: 110, distance: 47.0
click at [490, 110] on div at bounding box center [491, 111] width 2 height 23
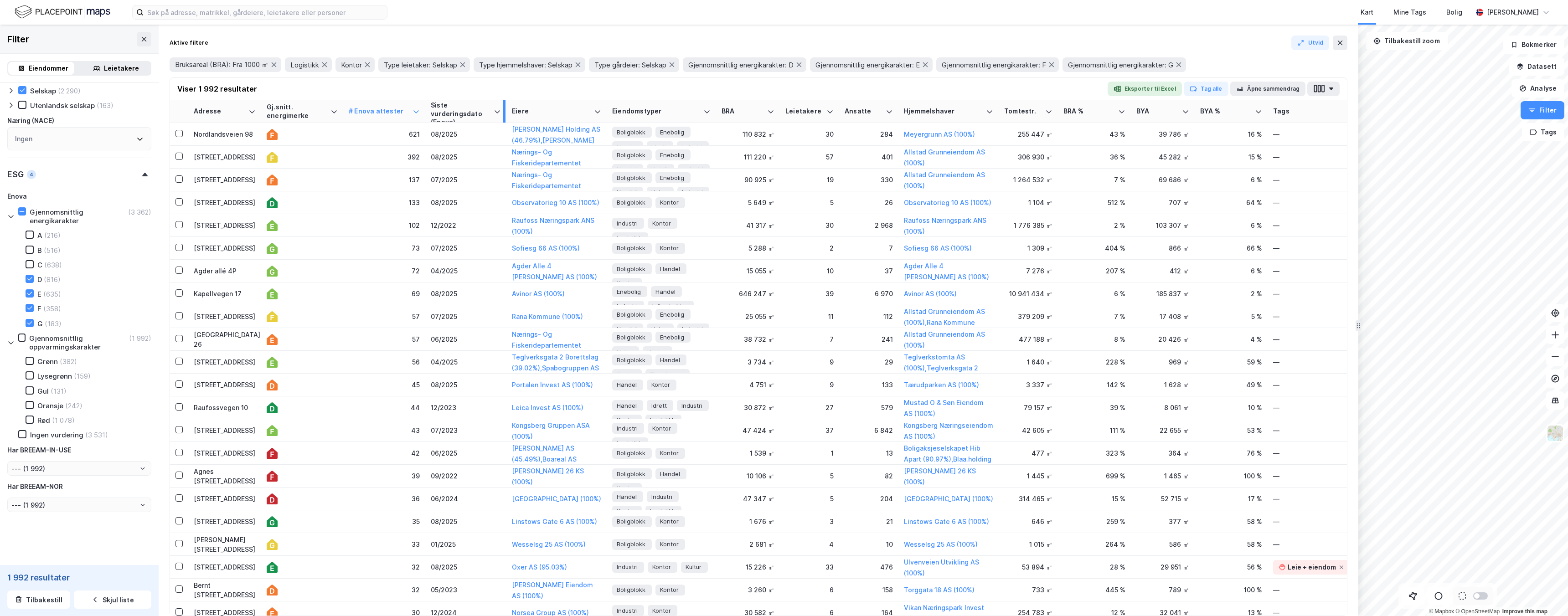
drag, startPoint x: 490, startPoint y: 113, endPoint x: 505, endPoint y: 111, distance: 15.1
click at [505, 111] on div at bounding box center [505, 111] width 2 height 23
click at [447, 116] on div "Siste vurderingsdato (Enova)" at bounding box center [461, 111] width 61 height 21
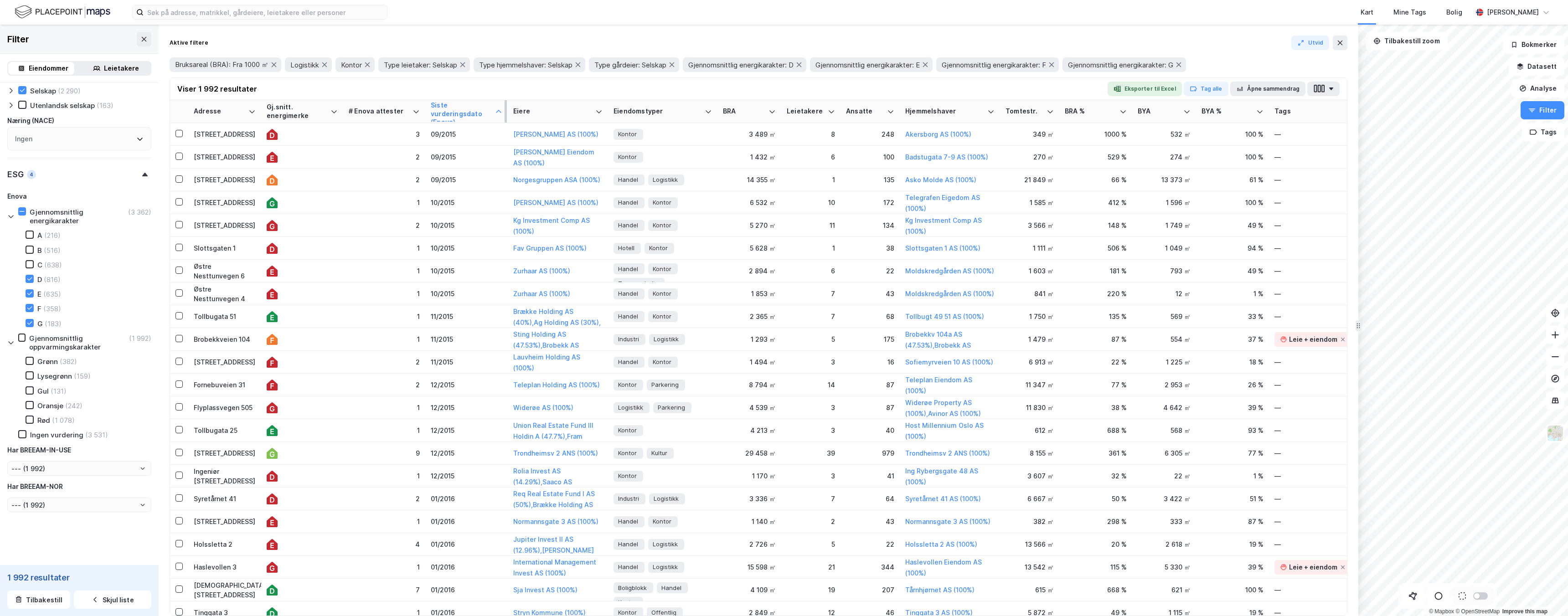
drag, startPoint x: 522, startPoint y: 111, endPoint x: 493, endPoint y: 112, distance: 29.0
click at [493, 112] on tr "Adresse Gj.snitt. energimerke # Enova attester Siste vurderingsdato (Enova) Eie…" at bounding box center [758, 111] width 1177 height 23
click at [341, 94] on div "Viser 1 992 resultater Eksporter til Excel Tag alle Åpne sammendrag" at bounding box center [758, 89] width 1177 height 23
click at [1343, 43] on icon at bounding box center [1340, 43] width 7 height 7
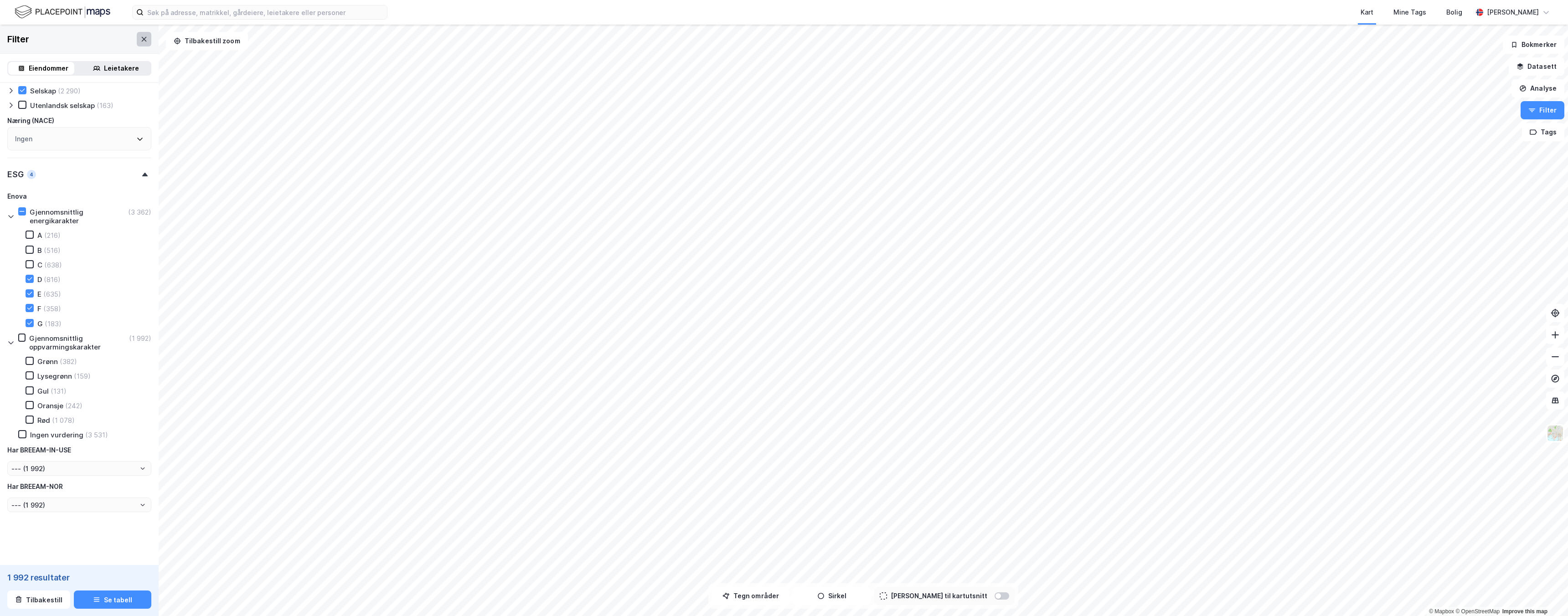
click at [138, 43] on button at bounding box center [144, 39] width 15 height 15
